Goal: Task Accomplishment & Management: Complete application form

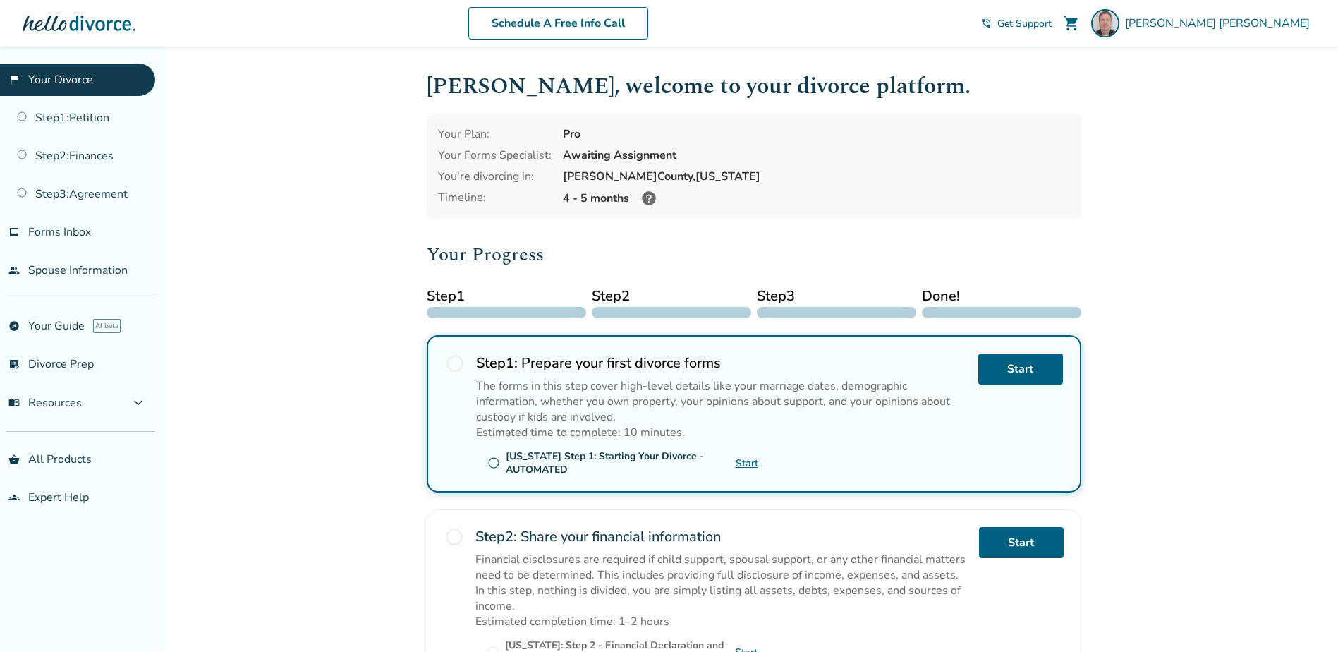
drag, startPoint x: 444, startPoint y: 357, endPoint x: 451, endPoint y: 365, distance: 11.0
click at [444, 358] on div "radio_button_unchecked Step 1 : Prepare your first divorce forms The forms in t…" at bounding box center [754, 413] width 654 height 157
click at [458, 372] on span "radio_button_unchecked" at bounding box center [455, 363] width 20 height 20
click at [457, 368] on span "radio_button_unchecked" at bounding box center [455, 363] width 20 height 20
click at [1033, 373] on link "Start" at bounding box center [1020, 368] width 85 height 31
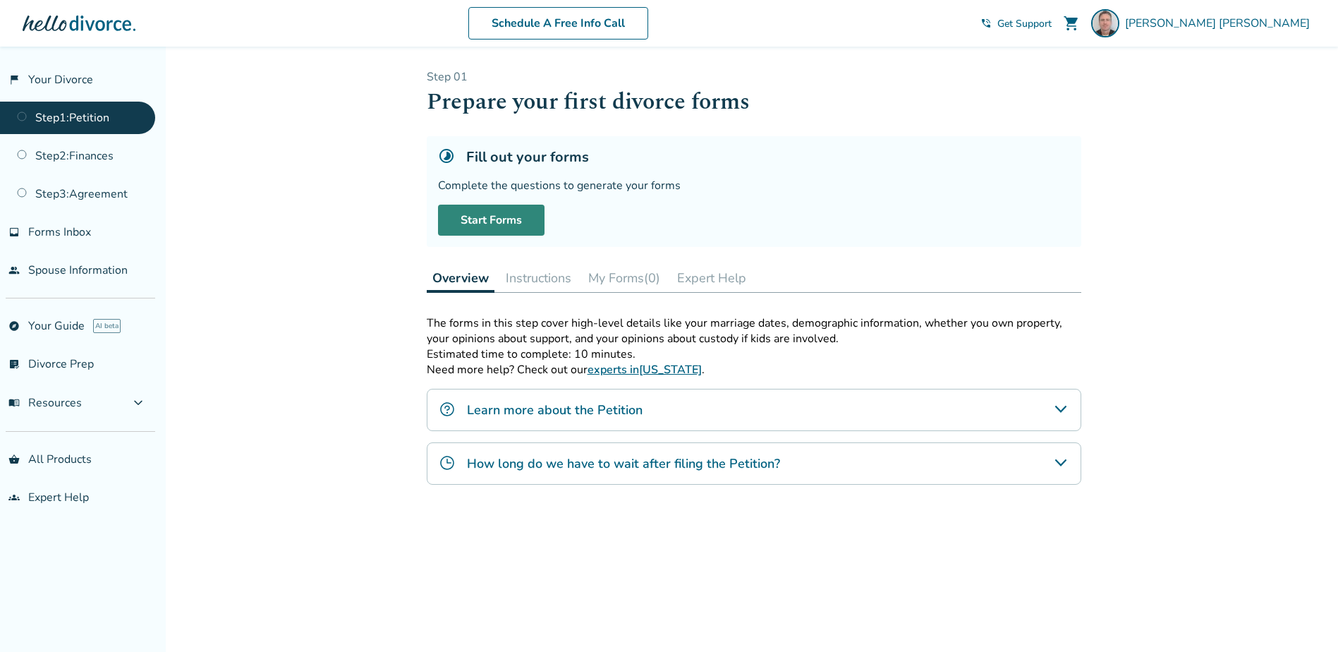
click at [491, 219] on link "Start Forms" at bounding box center [491, 220] width 106 height 31
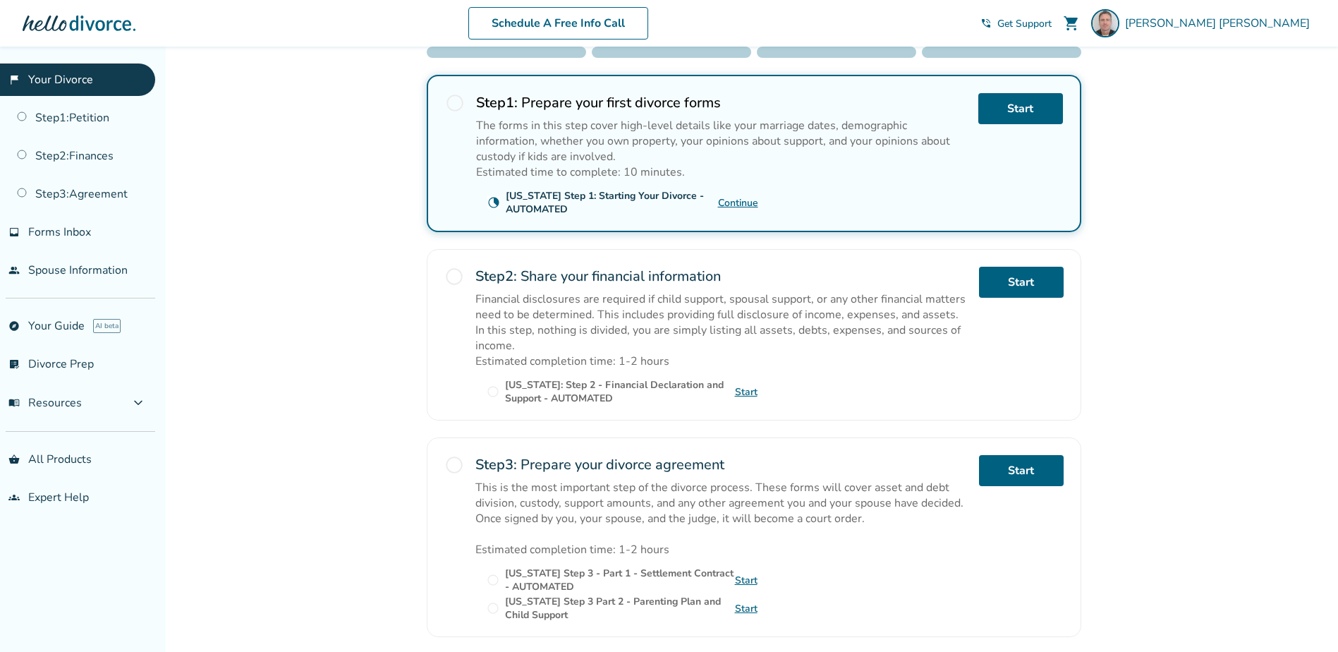
scroll to position [85, 0]
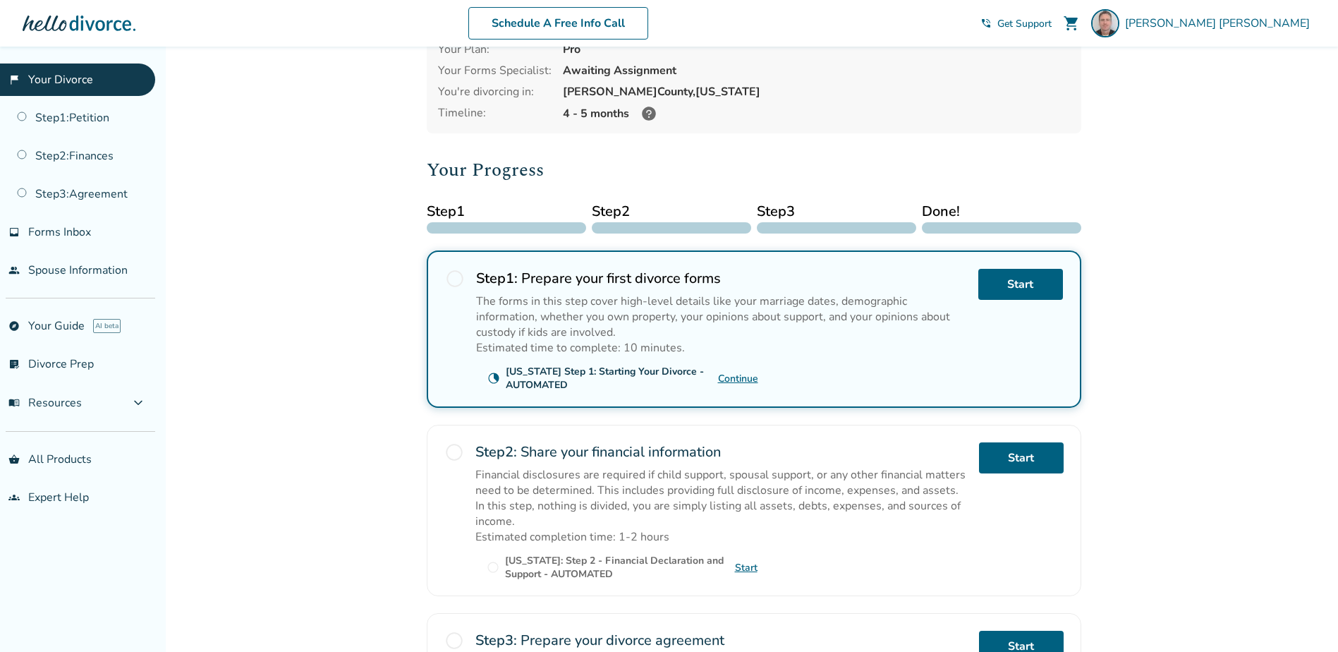
click at [737, 378] on link "Continue" at bounding box center [738, 378] width 40 height 13
